Goal: Transaction & Acquisition: Purchase product/service

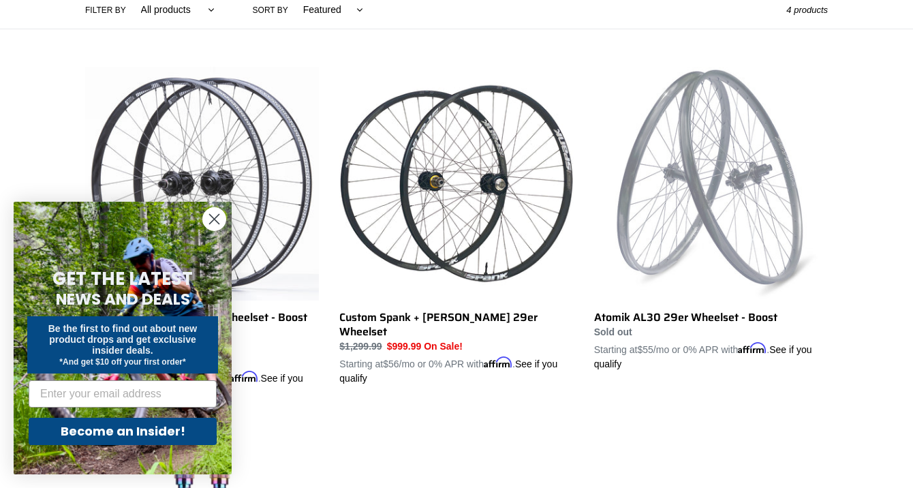
click at [216, 215] on circle "Close dialog" at bounding box center [214, 219] width 22 height 22
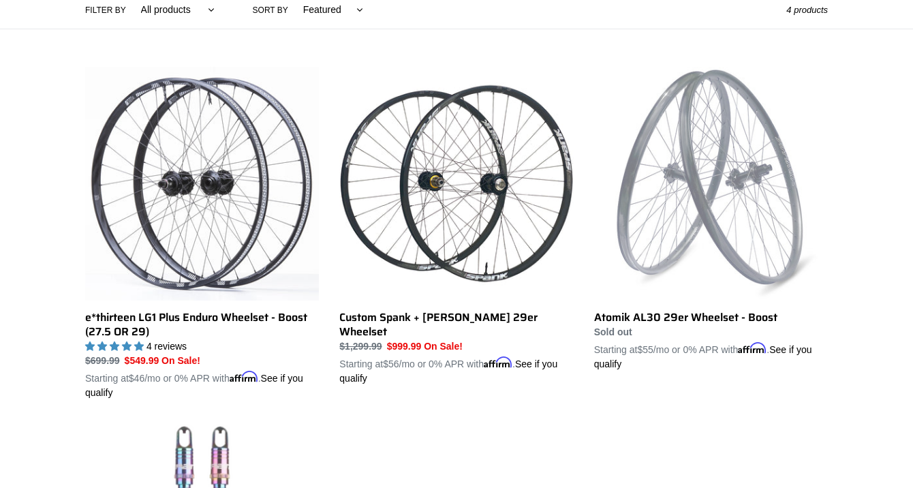
scroll to position [311, 0]
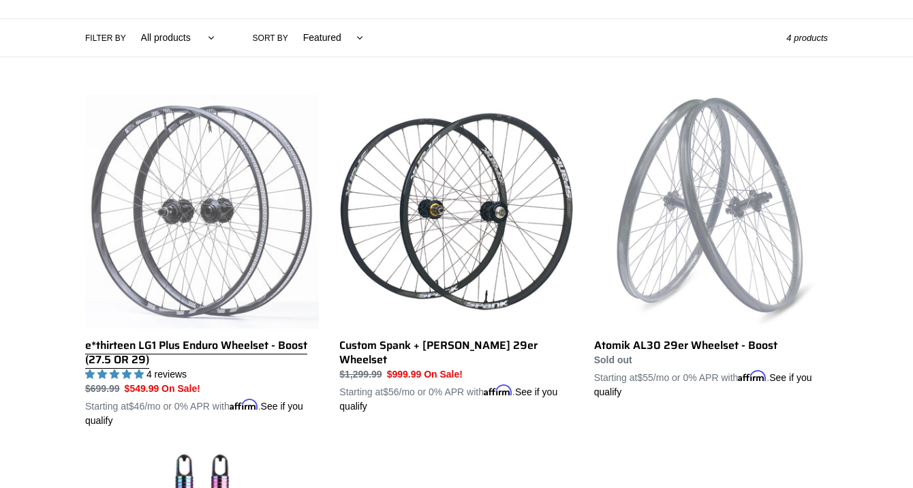
click at [217, 187] on link "e*thirteen LG1 Plus Enduro Wheelset - Boost (27.5 OR 29)" at bounding box center [202, 261] width 234 height 333
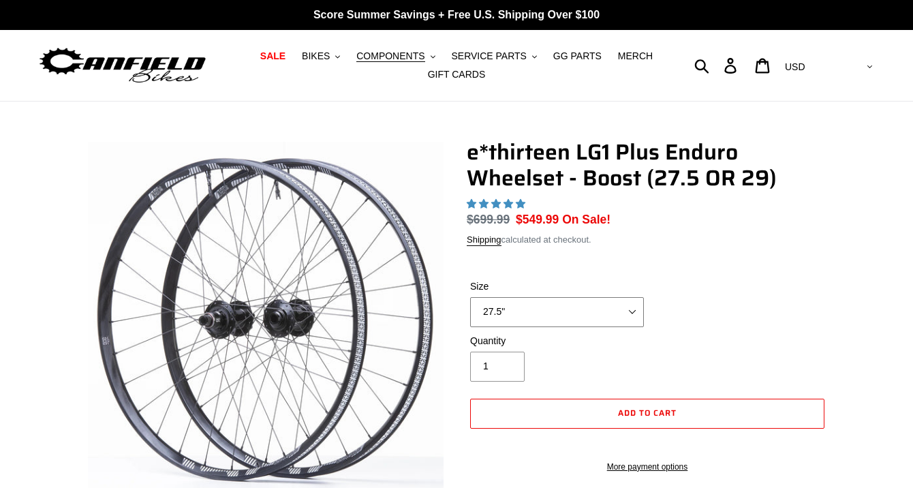
click at [541, 312] on select "27.5" 29"" at bounding box center [557, 312] width 174 height 30
select select "highest-rating"
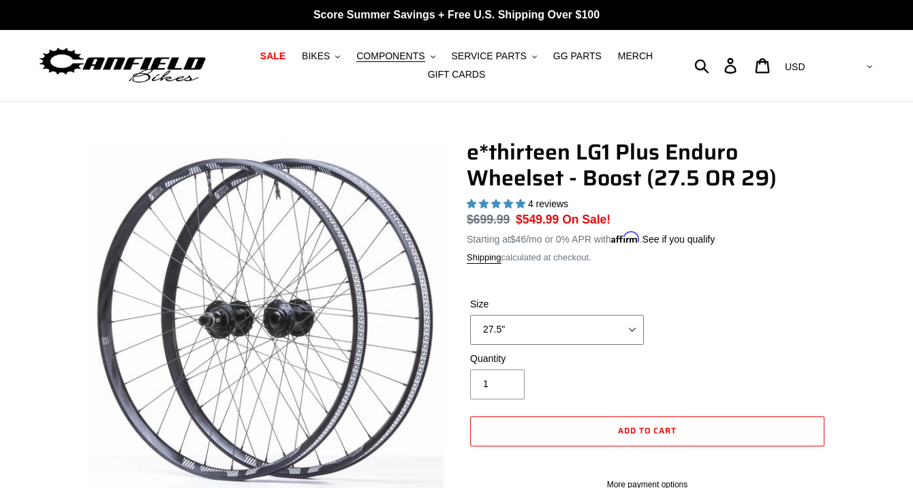
select select "29""
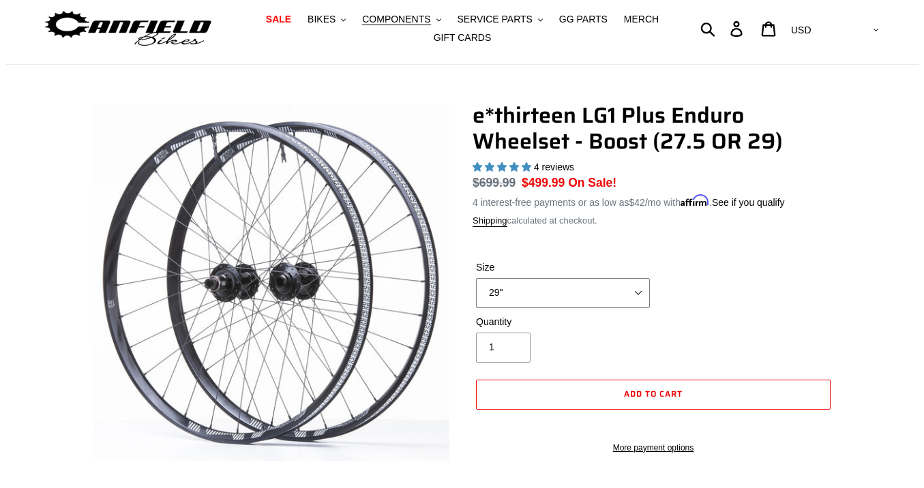
scroll to position [35, 0]
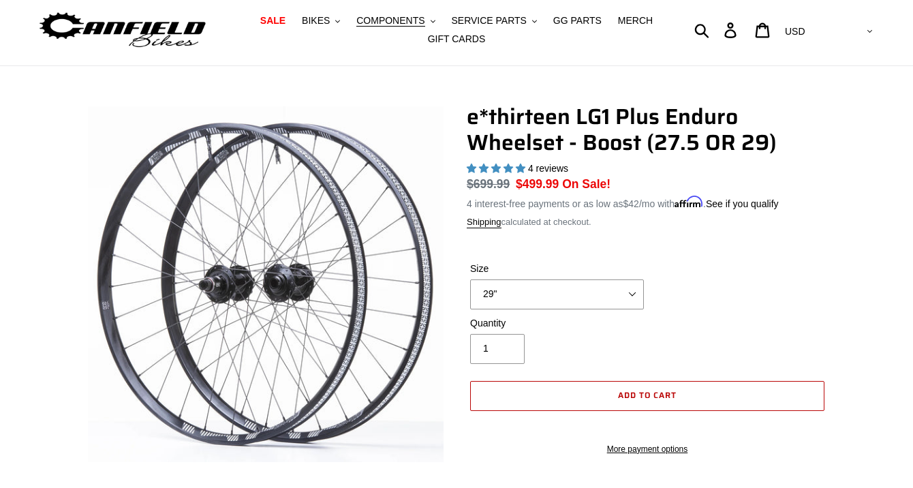
click at [593, 384] on button "Add to cart" at bounding box center [647, 396] width 354 height 30
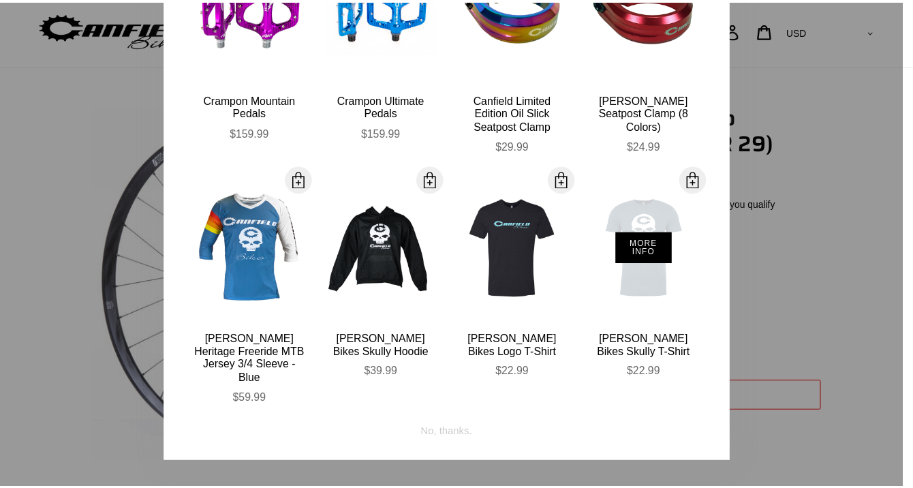
scroll to position [228, 0]
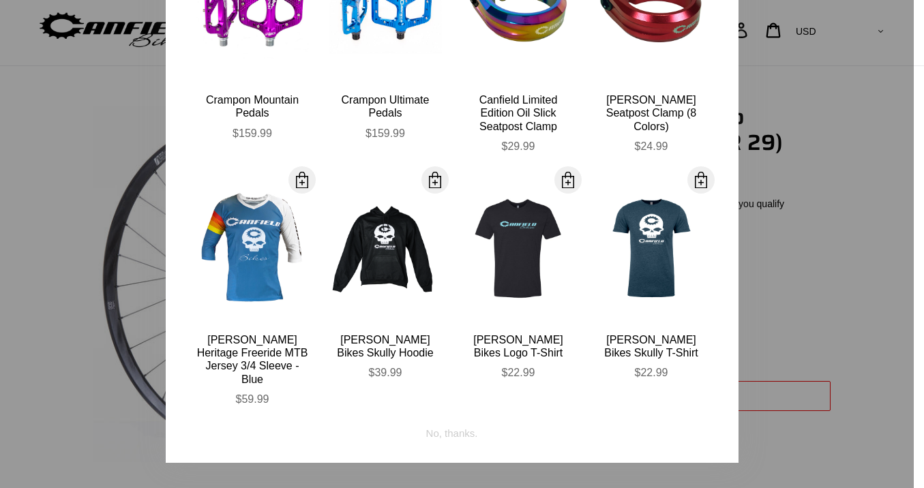
click at [754, 327] on div at bounding box center [462, 244] width 924 height 488
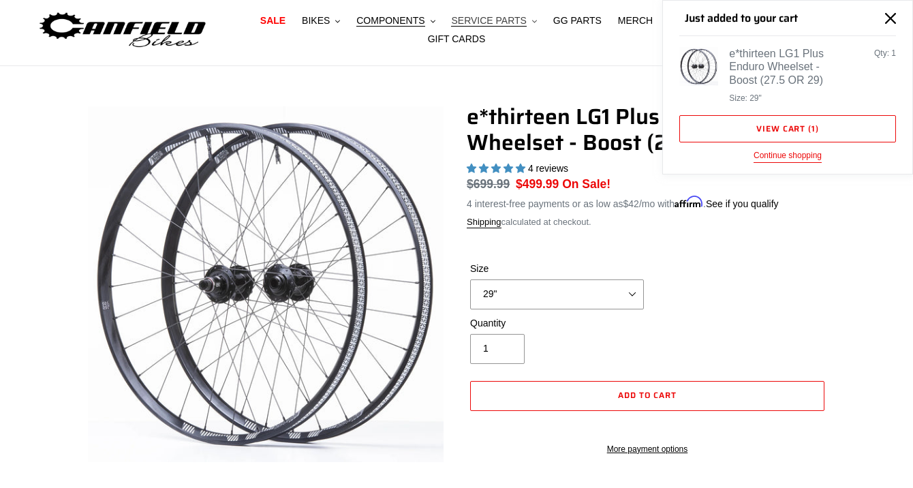
click at [504, 19] on span "SERVICE PARTS" at bounding box center [488, 21] width 75 height 12
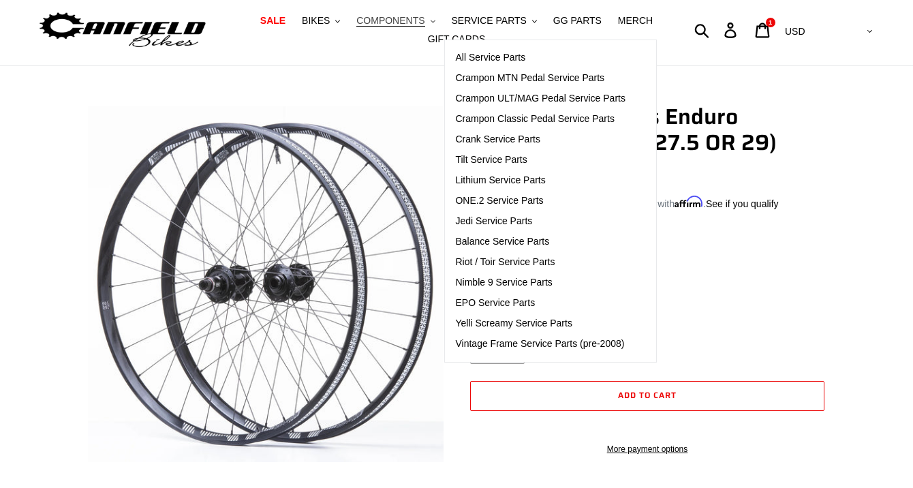
click at [393, 16] on span "COMPONENTS" at bounding box center [390, 21] width 68 height 12
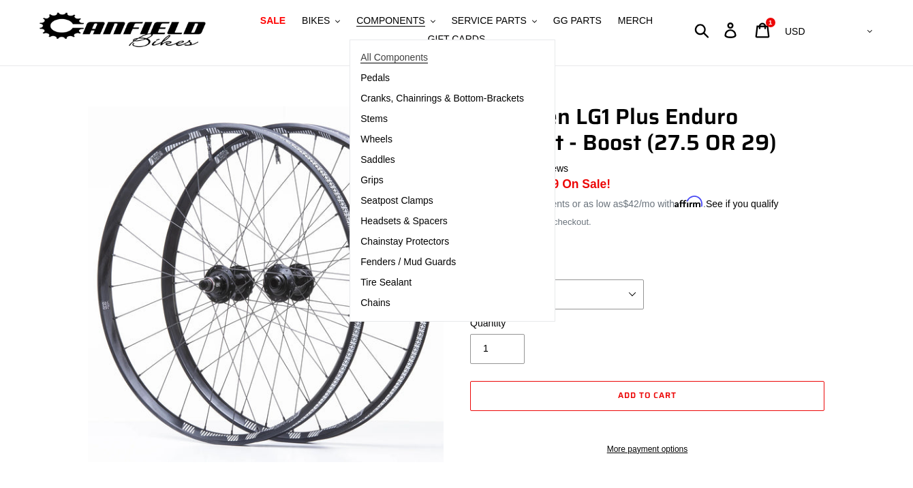
click at [407, 54] on span "All Components" at bounding box center [394, 58] width 67 height 12
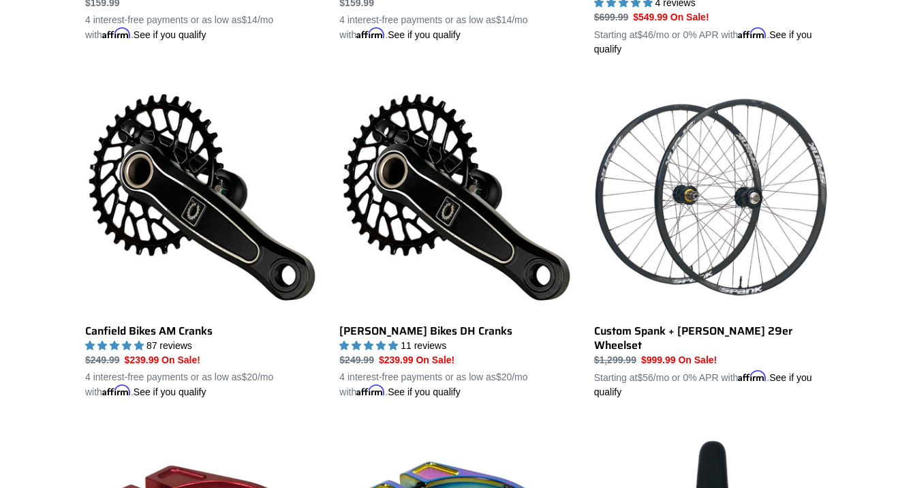
scroll to position [682, 0]
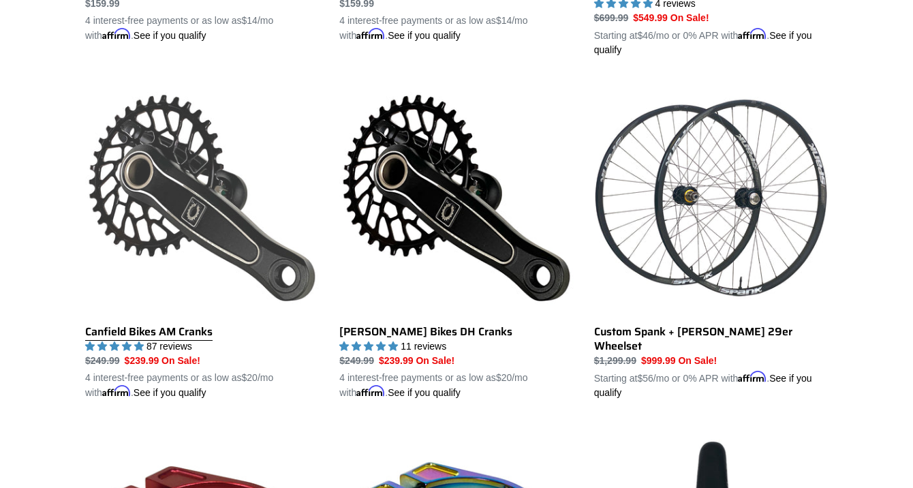
click at [253, 147] on link "Canfield Bikes AM Cranks" at bounding box center [202, 240] width 234 height 319
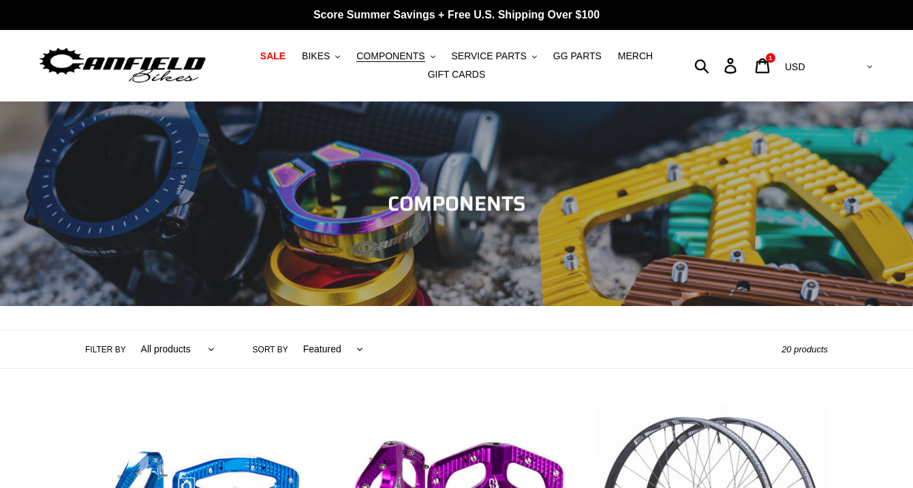
scroll to position [0, 0]
click at [404, 49] on button "COMPONENTS .cls-1{fill:#231f20}" at bounding box center [396, 56] width 92 height 18
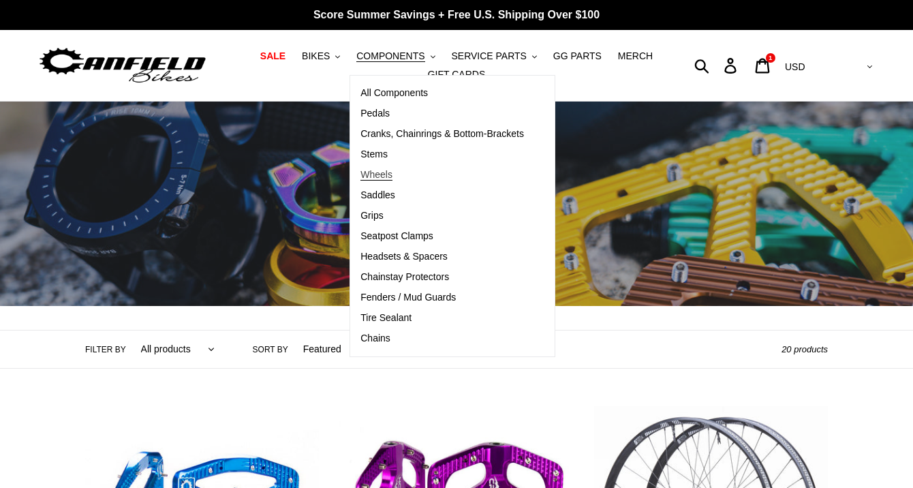
click at [414, 166] on link "Wheels" at bounding box center [442, 175] width 184 height 20
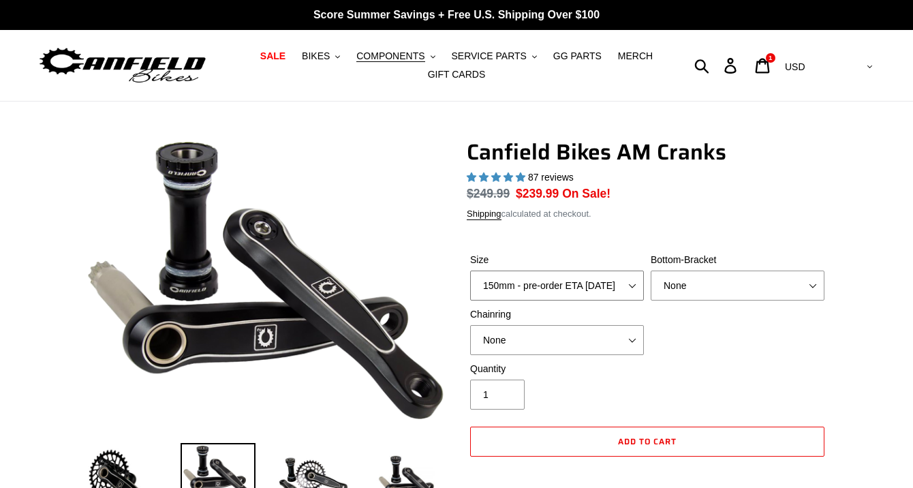
select select "highest-rating"
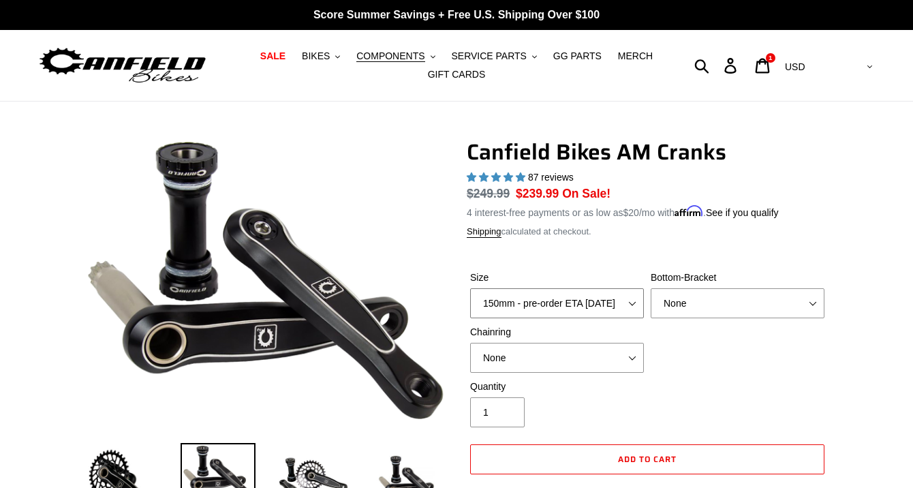
select select "160mm - pre-order ETA 10/15/25"
click at [586, 354] on select "None 30t Round (Boost 148) 30t Oval (Boost 148) 32t Round (Boost 148) 32t Oval …" at bounding box center [557, 358] width 174 height 30
select select "30t Round (Boost 148)"
click at [674, 316] on div "Size 150mm - pre-order ETA 10/15/25 155mm - pre-order ETA 10/15/25 160mm - pre-…" at bounding box center [647, 325] width 361 height 109
click at [710, 301] on select "None BSA Threaded 68/73mm Press Fit PF92" at bounding box center [738, 303] width 174 height 30
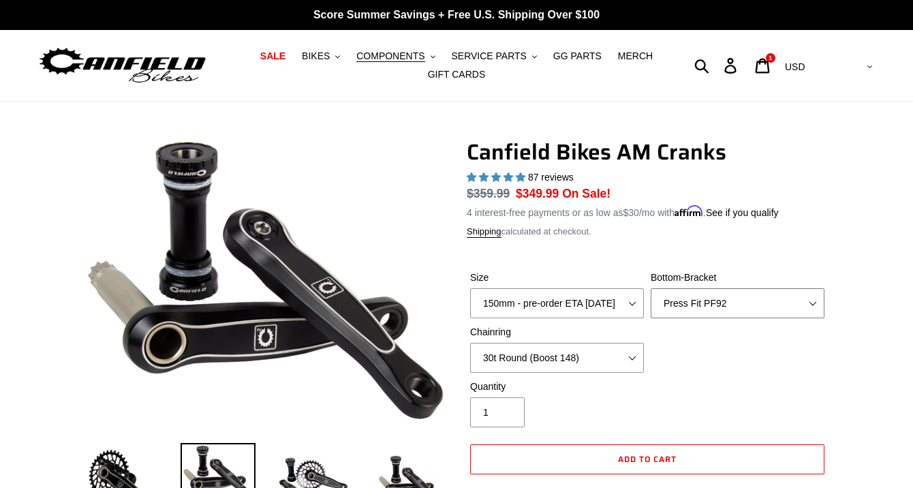
select select "BSA Threaded 68/73mm"
click at [582, 343] on select "None 30t Round (Boost 148) 30t Oval (Boost 148) 32t Round (Boost 148) 32t Oval …" at bounding box center [557, 358] width 174 height 30
select select "None"
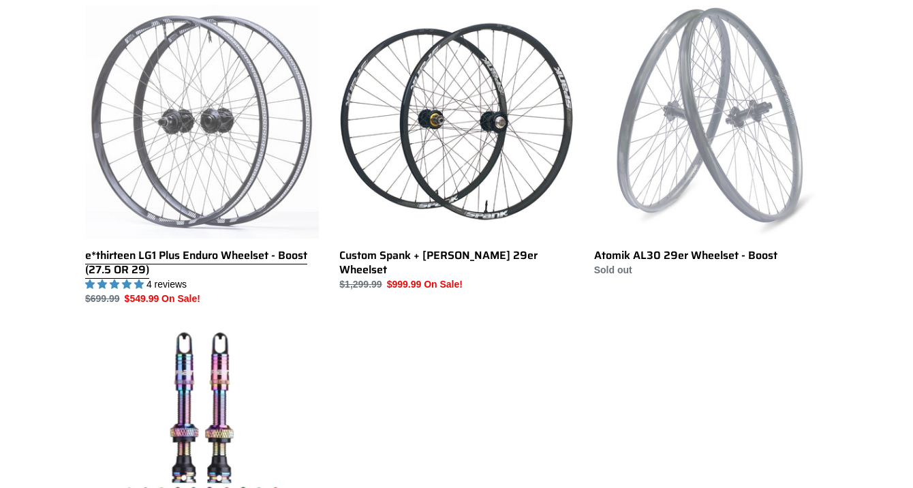
scroll to position [401, 0]
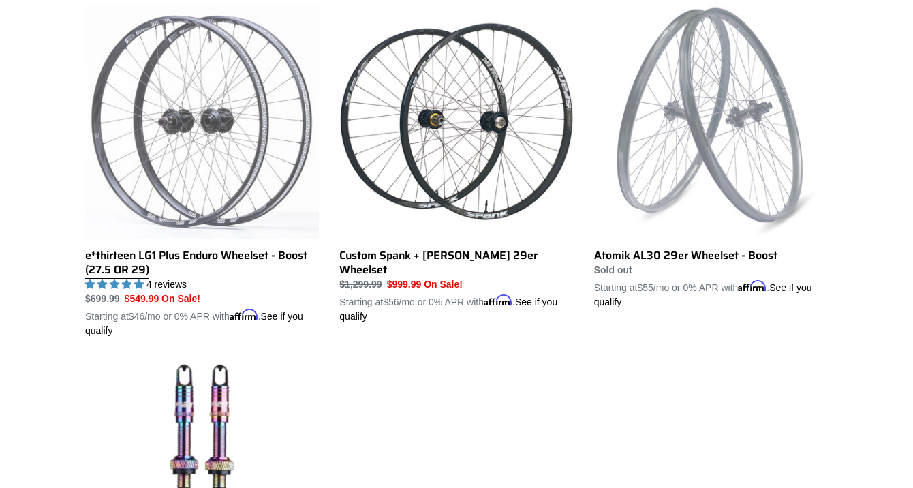
click at [254, 168] on link "e*thirteen LG1 Plus Enduro Wheelset - Boost (27.5 OR 29)" at bounding box center [202, 171] width 234 height 333
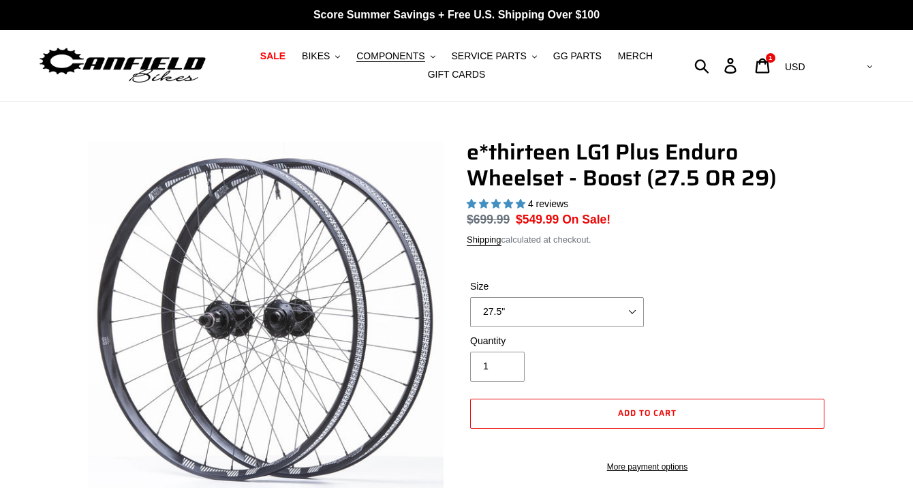
select select "highest-rating"
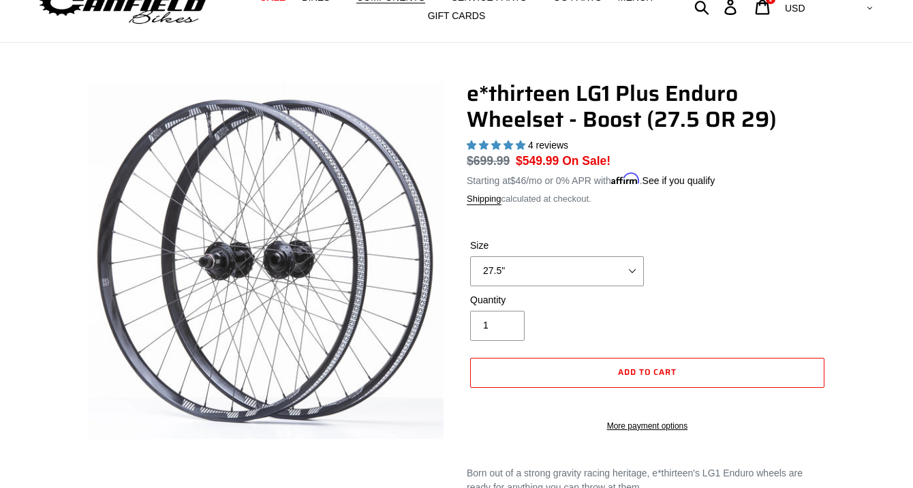
scroll to position [61, 0]
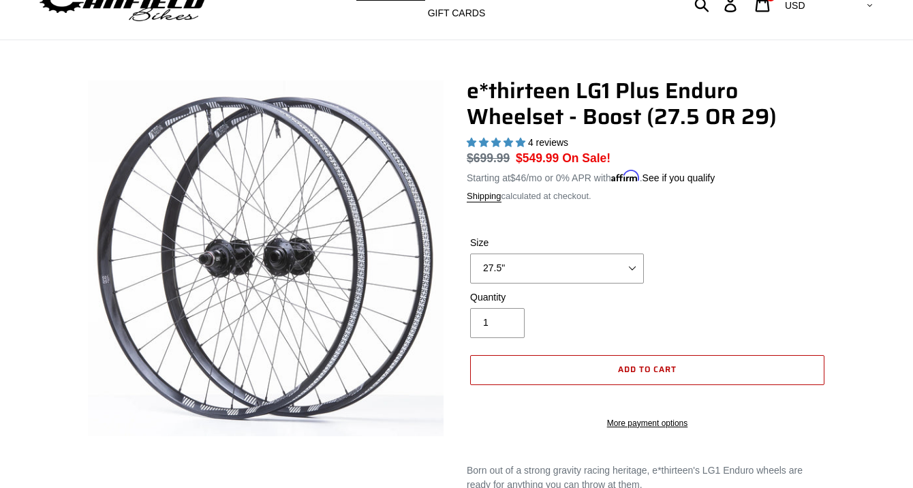
click at [549, 359] on button "Add to cart" at bounding box center [647, 370] width 354 height 30
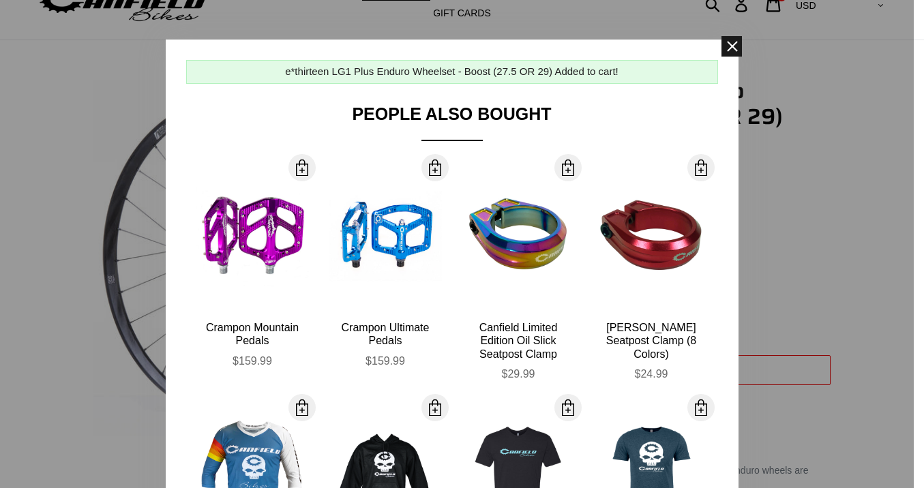
click at [729, 47] on span at bounding box center [731, 46] width 20 height 20
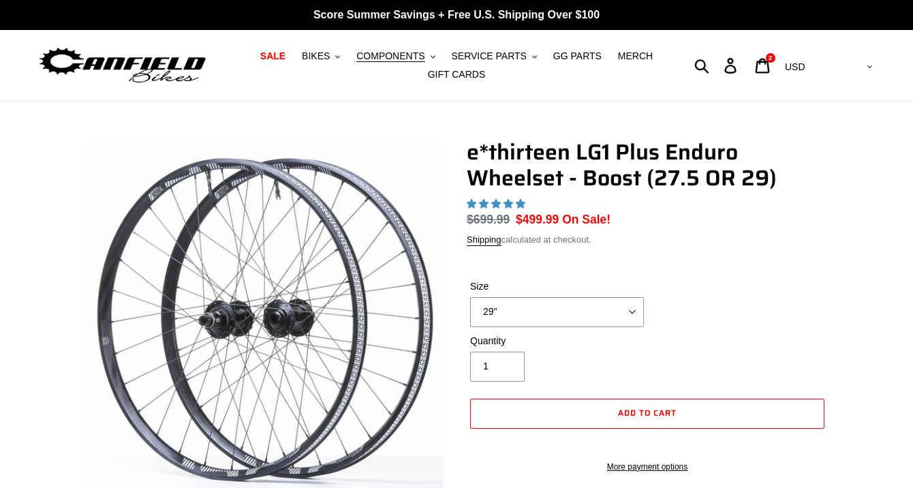
scroll to position [35, 0]
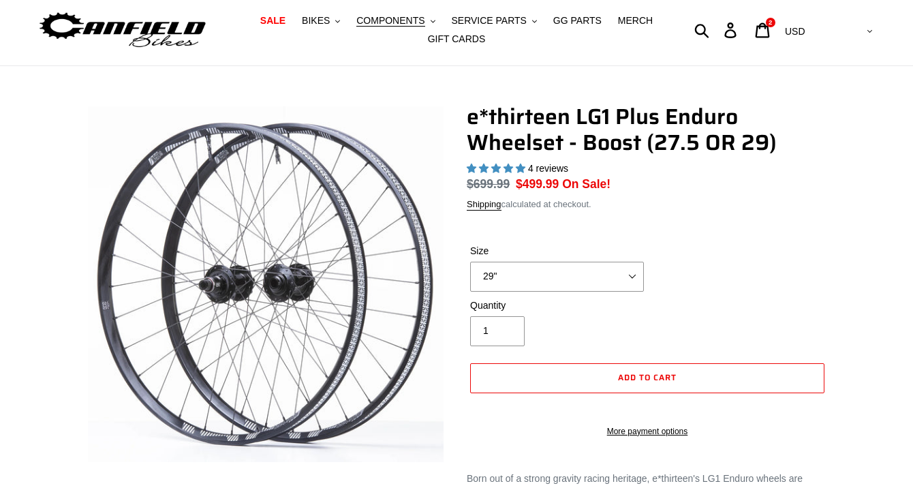
select select "highest-rating"
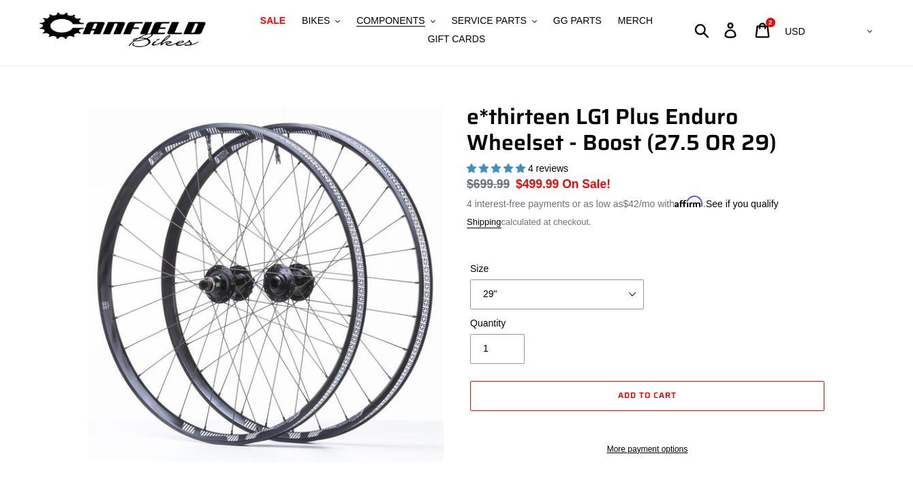
scroll to position [0, 0]
